Goal: Task Accomplishment & Management: Complete application form

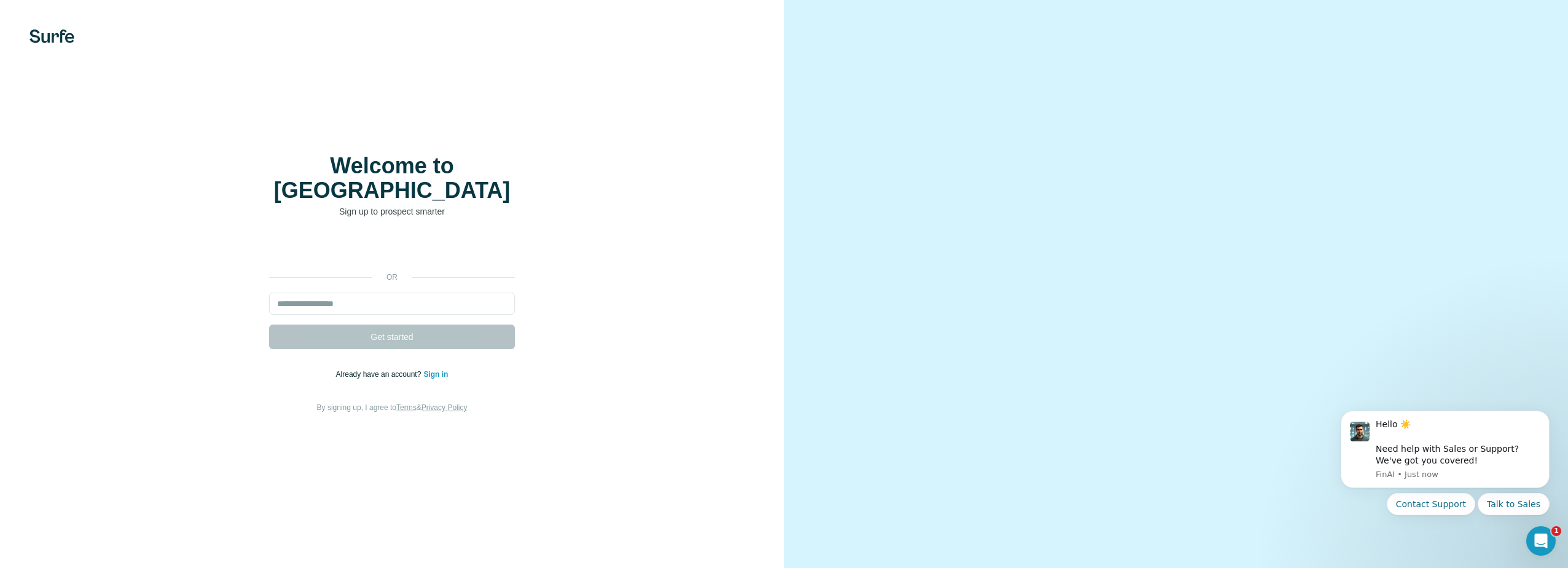
click at [620, 362] on div "or Get started Already have an account? Sign in By signing up, I agree to Terms…" at bounding box center [392, 325] width 735 height 177
click at [619, 362] on div "or Get started Already have an account? Sign in By signing up, I agree to Terms…" at bounding box center [392, 325] width 735 height 177
click at [411, 298] on input "email" at bounding box center [392, 303] width 246 height 22
type input "**********"
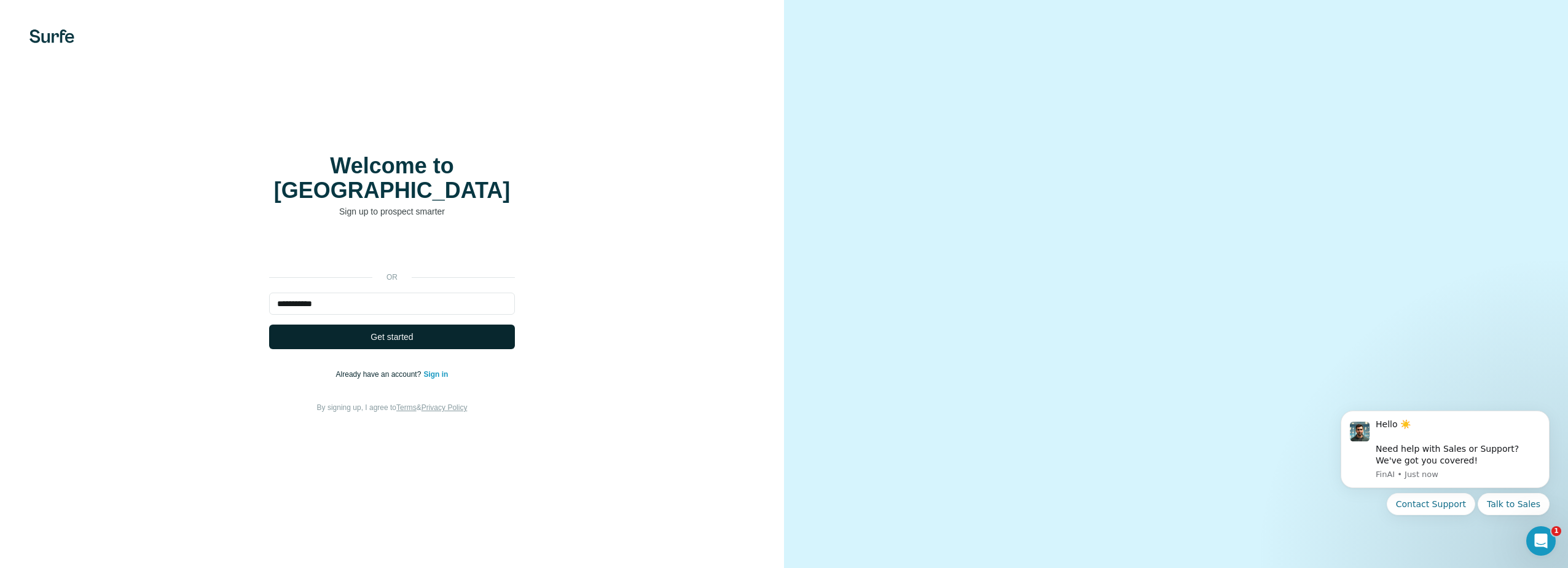
click at [386, 330] on span "Get started" at bounding box center [392, 336] width 43 height 12
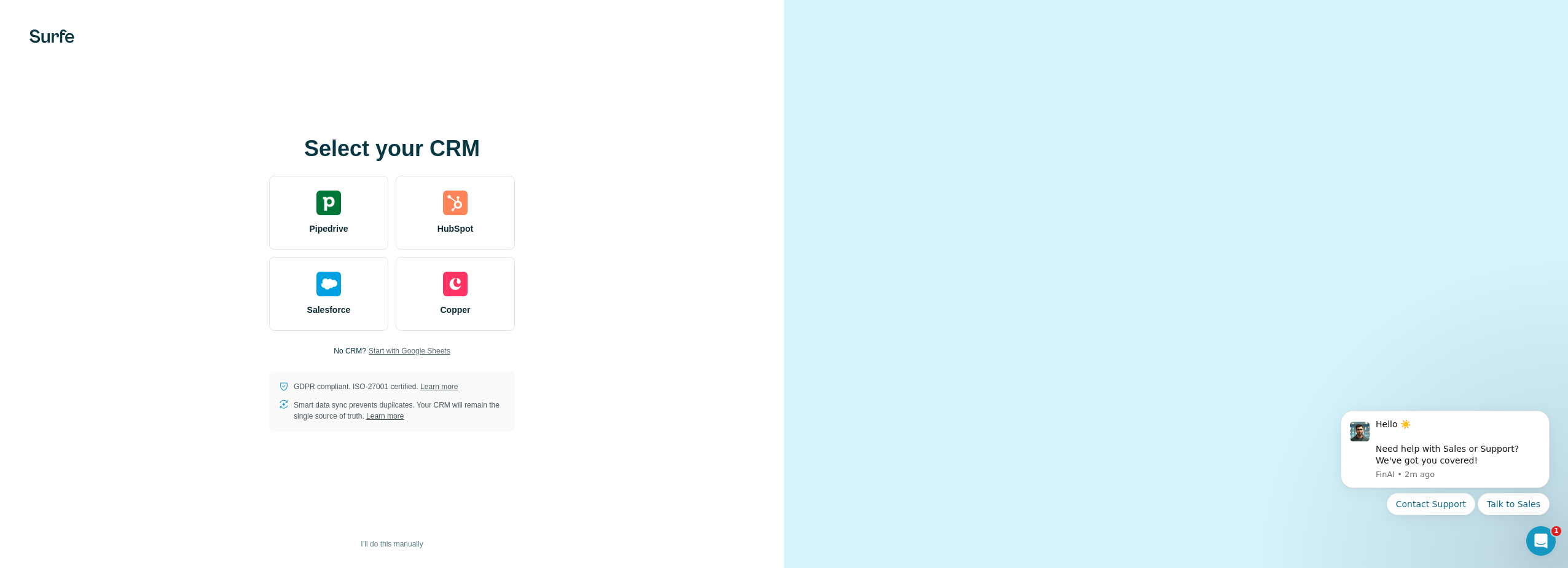
click at [421, 355] on span "Start with Google Sheets" at bounding box center [410, 350] width 82 height 11
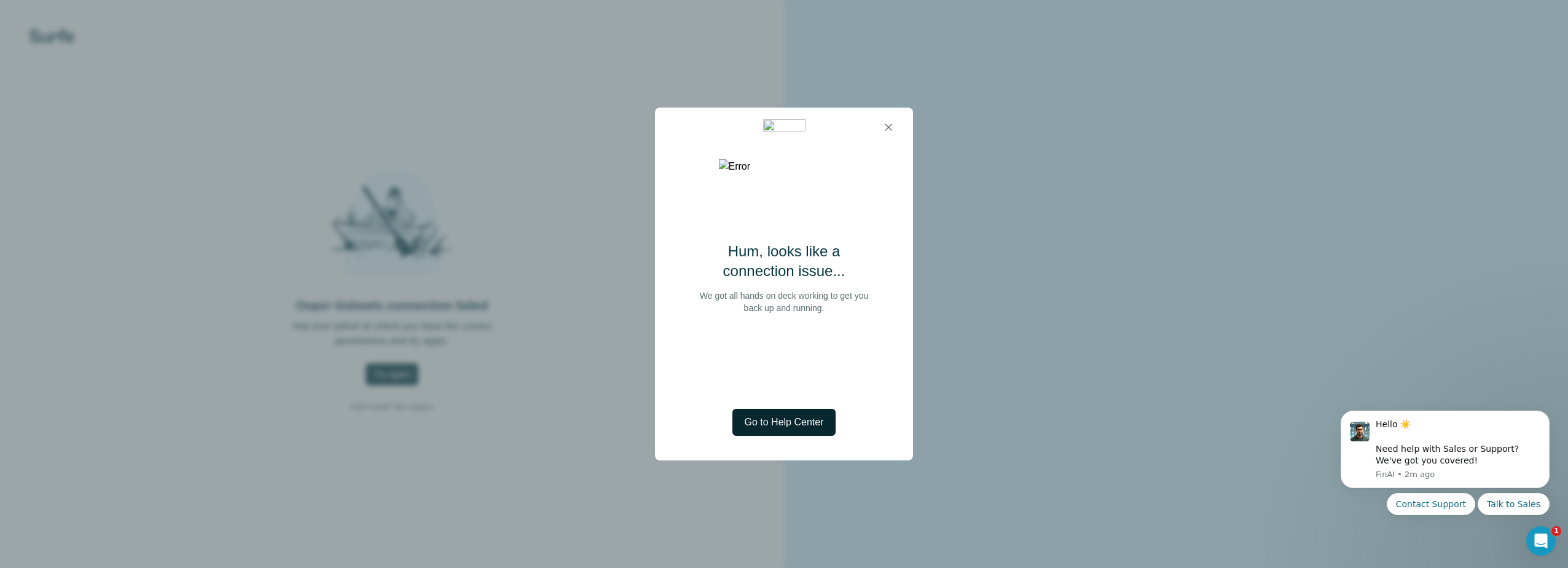
click at [775, 426] on span "Go to Help Center" at bounding box center [784, 421] width 79 height 15
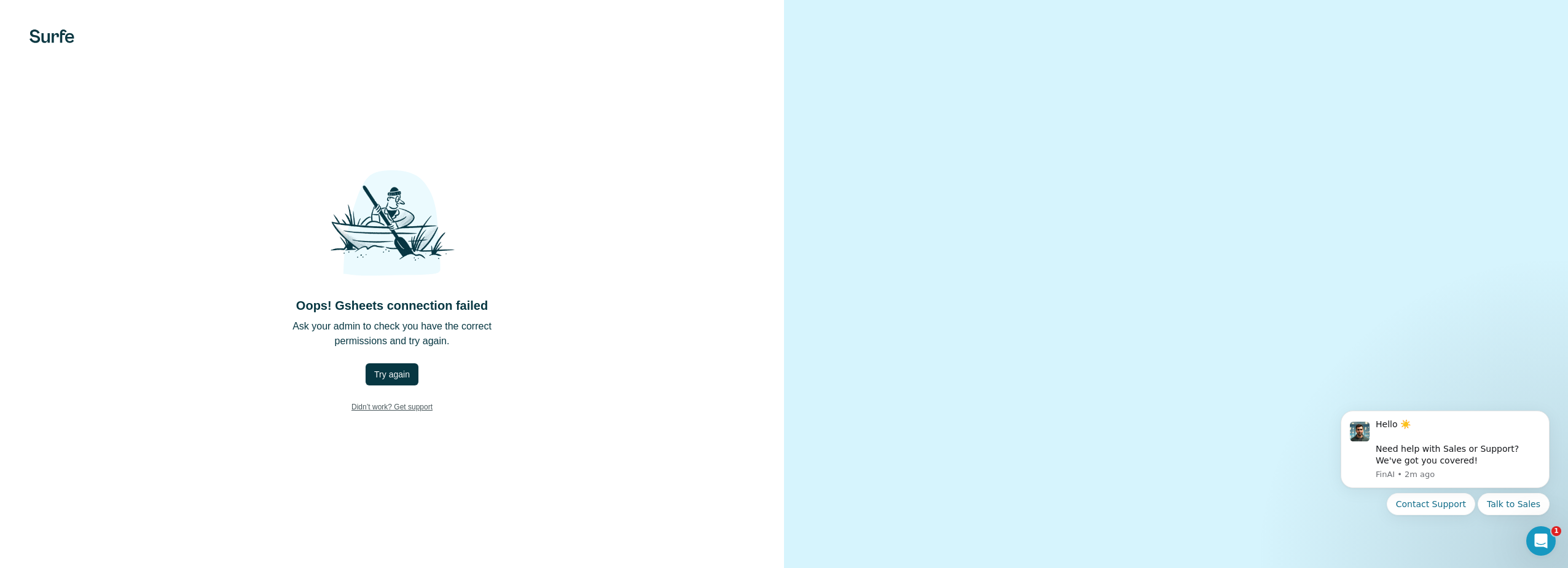
click at [371, 410] on link "Didn’t work? Get support" at bounding box center [392, 407] width 101 height 24
click at [399, 408] on link "Didn’t work? Get support" at bounding box center [392, 407] width 101 height 24
click at [395, 375] on span "Try again" at bounding box center [392, 373] width 36 height 12
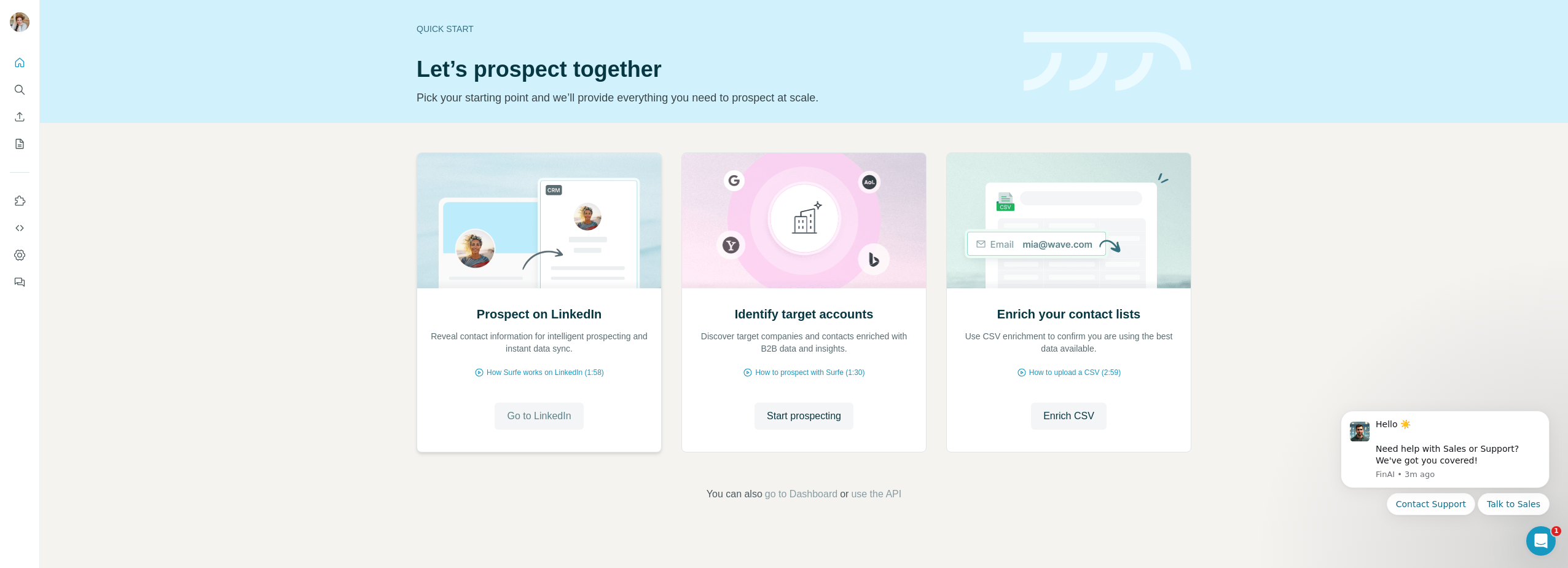
click at [539, 415] on span "Go to LinkedIn" at bounding box center [539, 416] width 64 height 15
